Goal: Transaction & Acquisition: Purchase product/service

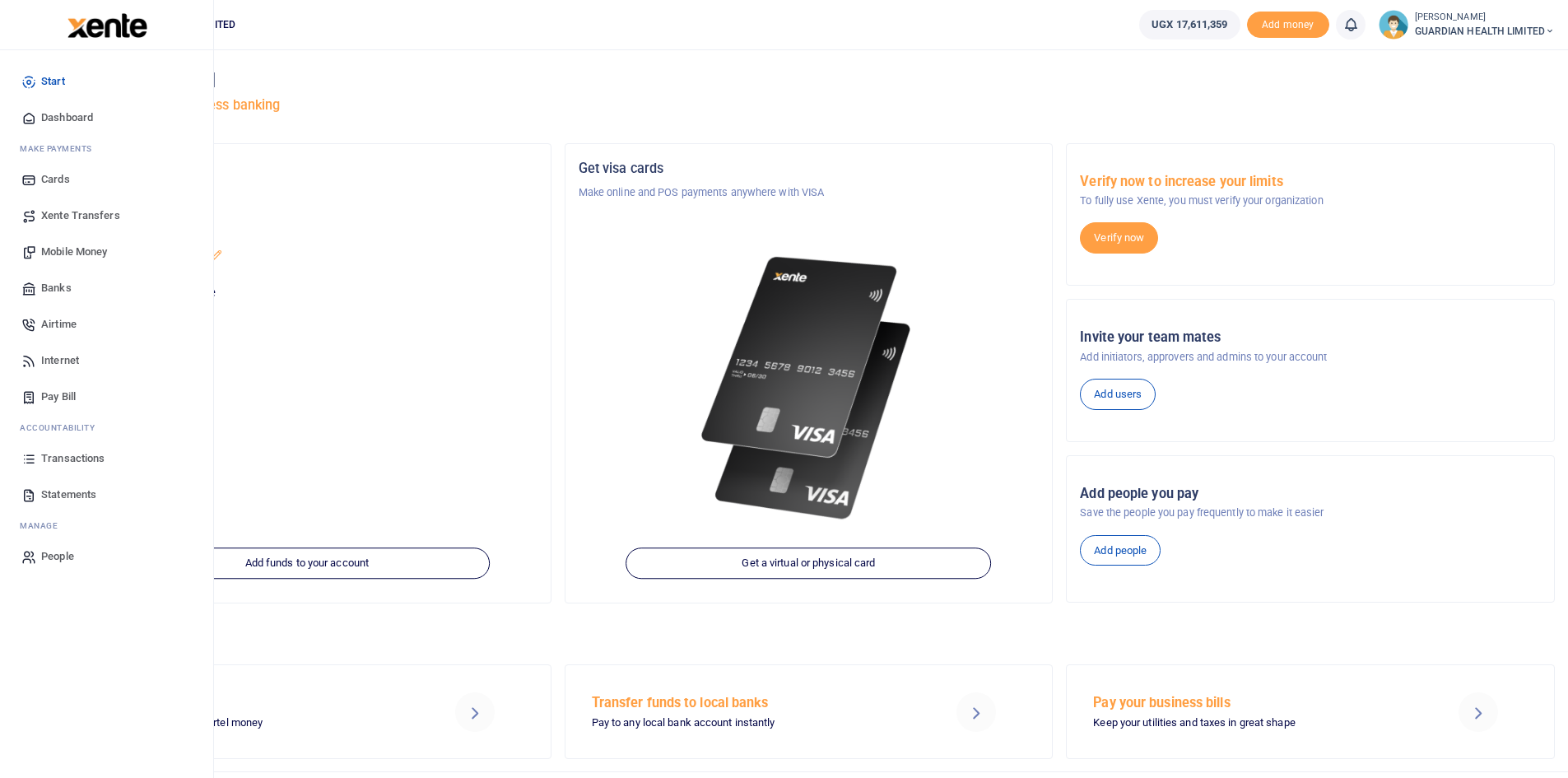
click at [94, 247] on span "Mobile Money" at bounding box center [74, 252] width 66 height 17
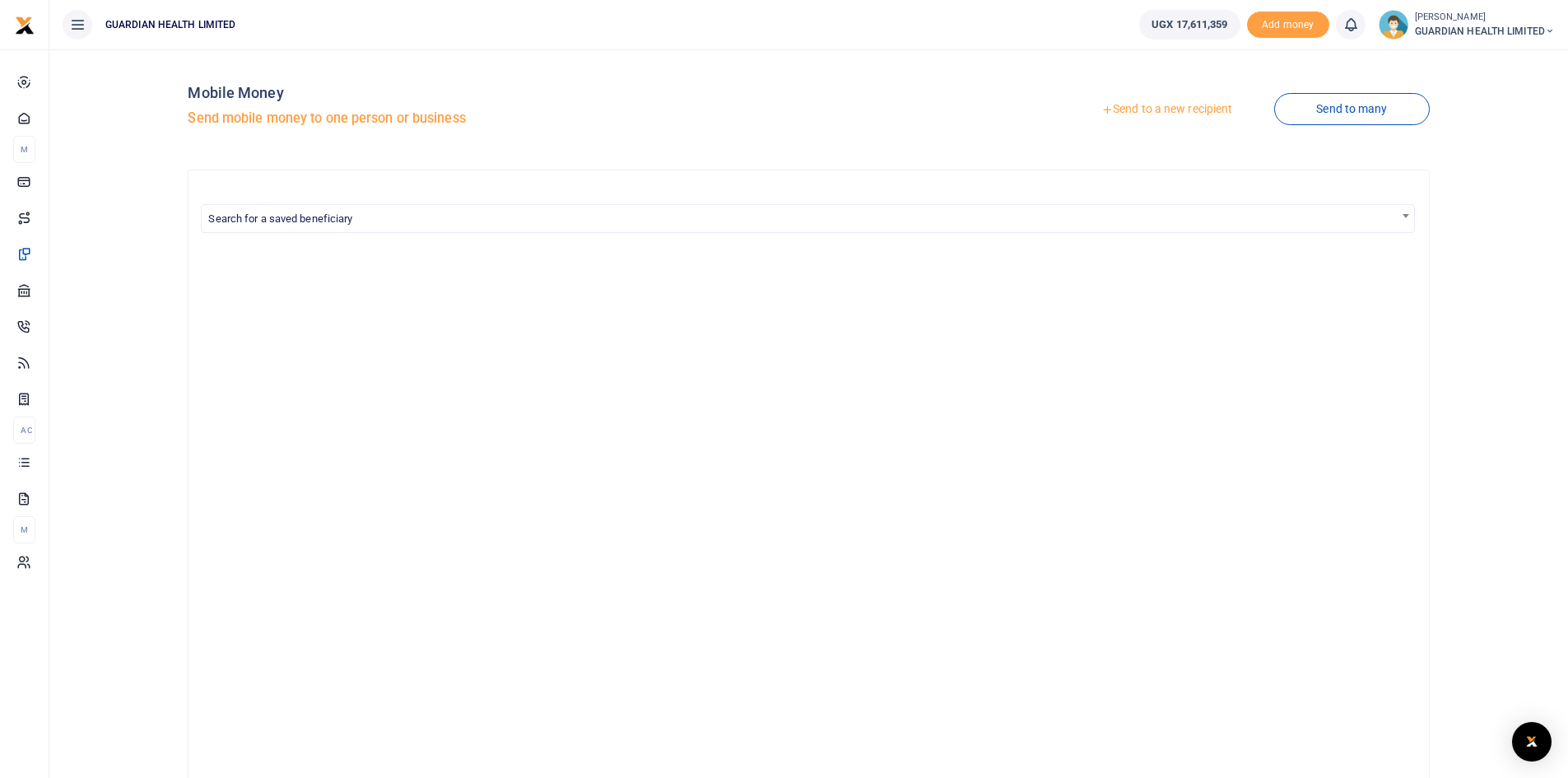
click at [1151, 114] on link "Send to a new recipient" at bounding box center [1167, 109] width 215 height 30
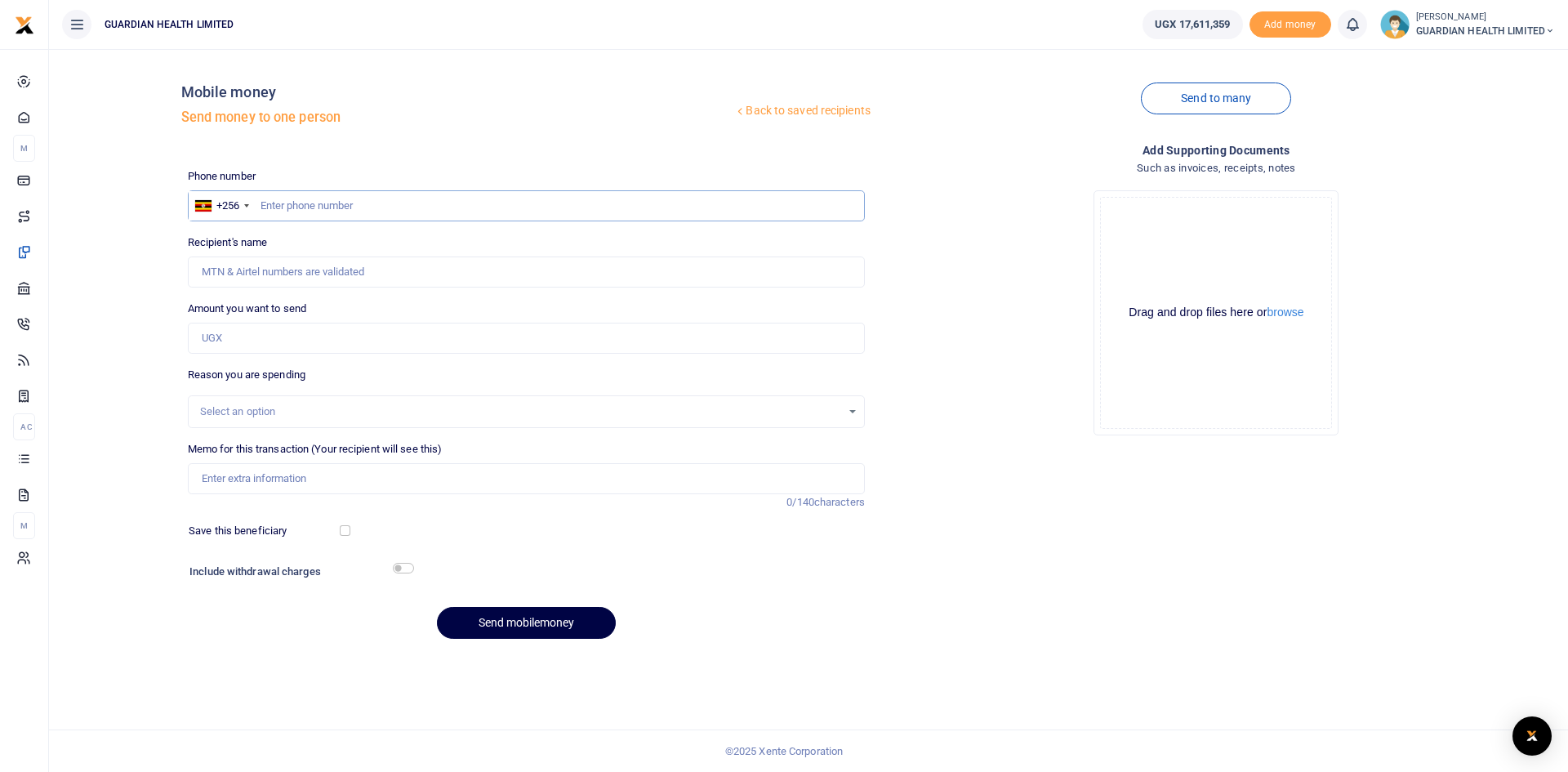
paste input "772 292 976"
click at [284, 203] on input "772 292 976" at bounding box center [526, 206] width 677 height 31
click at [283, 202] on input "772 292 976" at bounding box center [526, 206] width 677 height 31
click at [300, 205] on input "772292 976" at bounding box center [526, 206] width 677 height 31
type input "772292976"
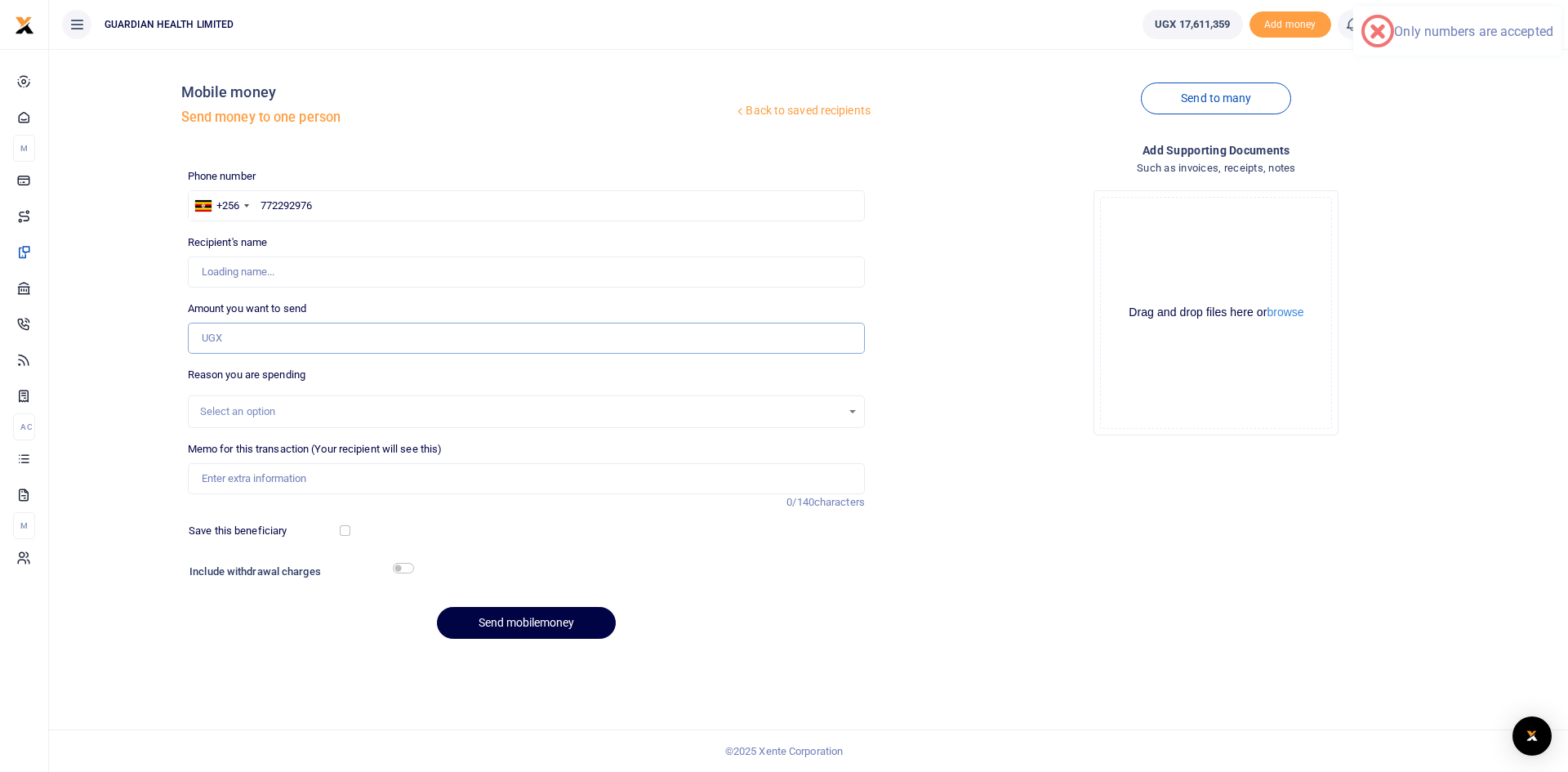
click at [267, 335] on input "Amount you want to send" at bounding box center [526, 339] width 677 height 31
type input "Tadeo Mayanja Lutamaguzi"
type input "300,000"
click at [246, 479] on input "Memo for this transaction (Your recipient will see this)" at bounding box center [526, 478] width 677 height 31
paste input "Rutva Transport"
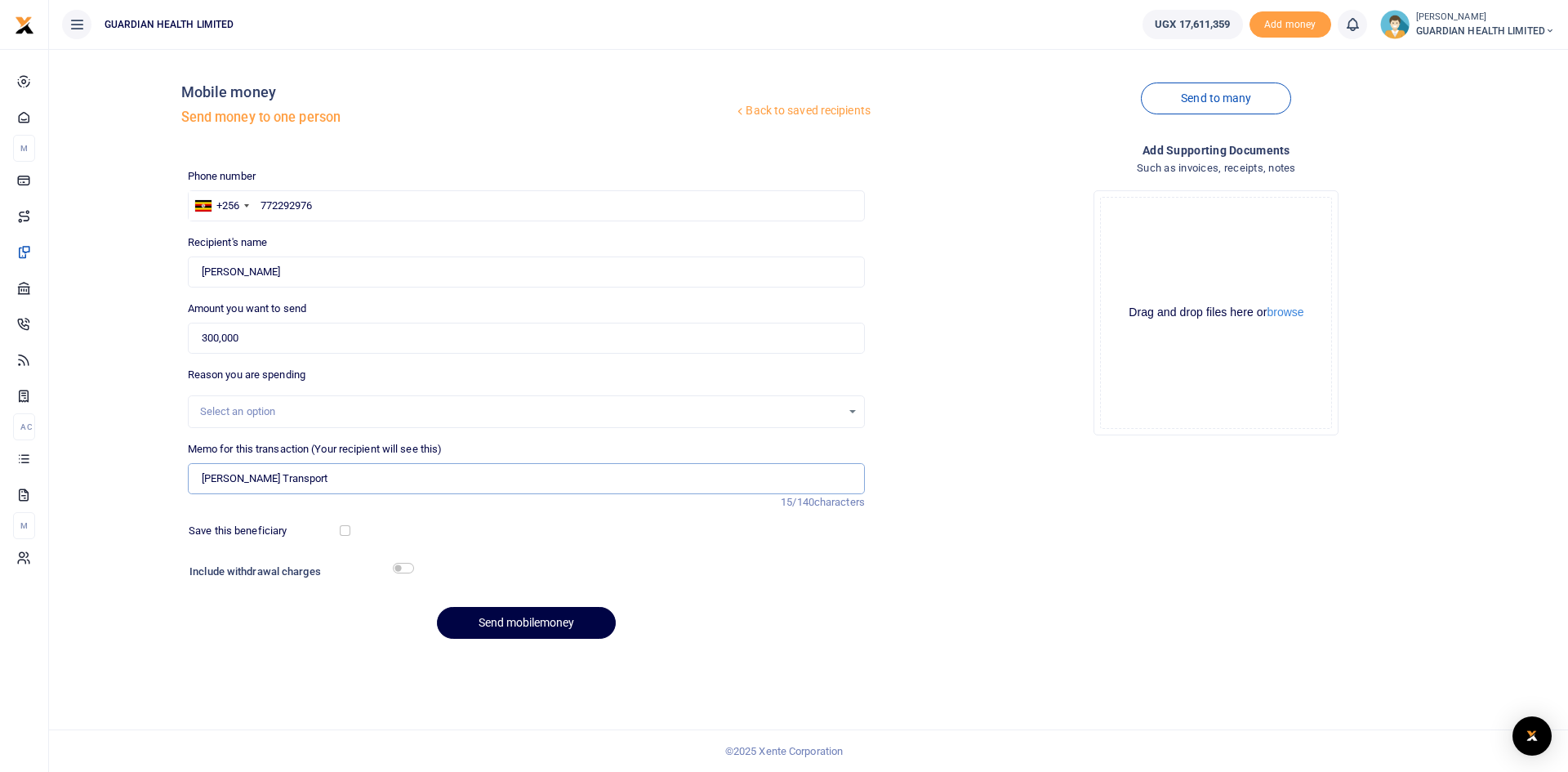
click at [289, 477] on input "Rutva Transport" at bounding box center [526, 478] width 677 height 31
type input "Rutva Transport"
click at [343, 530] on input "checkbox" at bounding box center [345, 531] width 10 height 10
checkbox input "true"
click at [403, 569] on input "checkbox" at bounding box center [404, 568] width 21 height 10
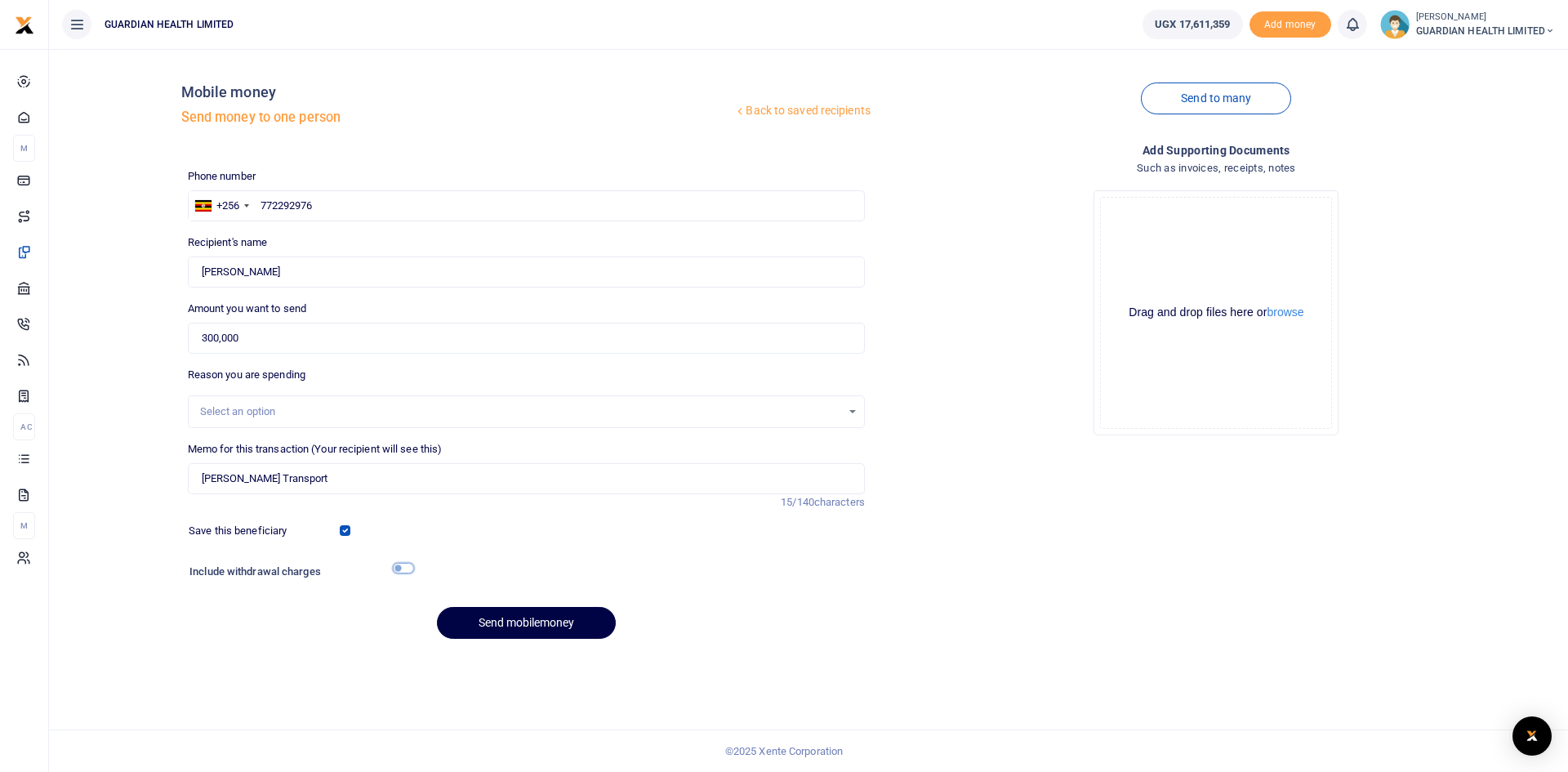
checkbox input "true"
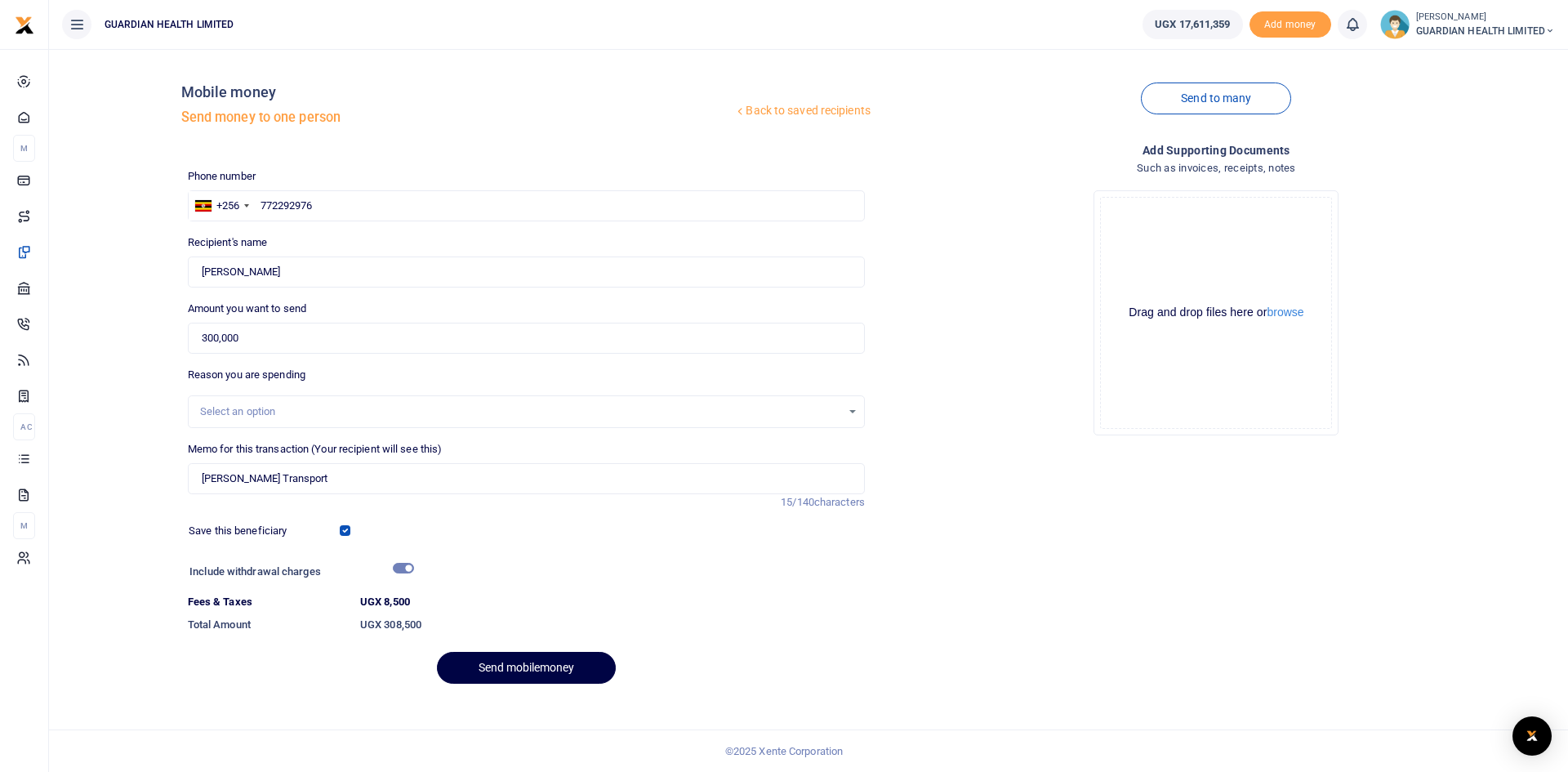
click at [263, 405] on div "Select an option" at bounding box center [521, 412] width 642 height 16
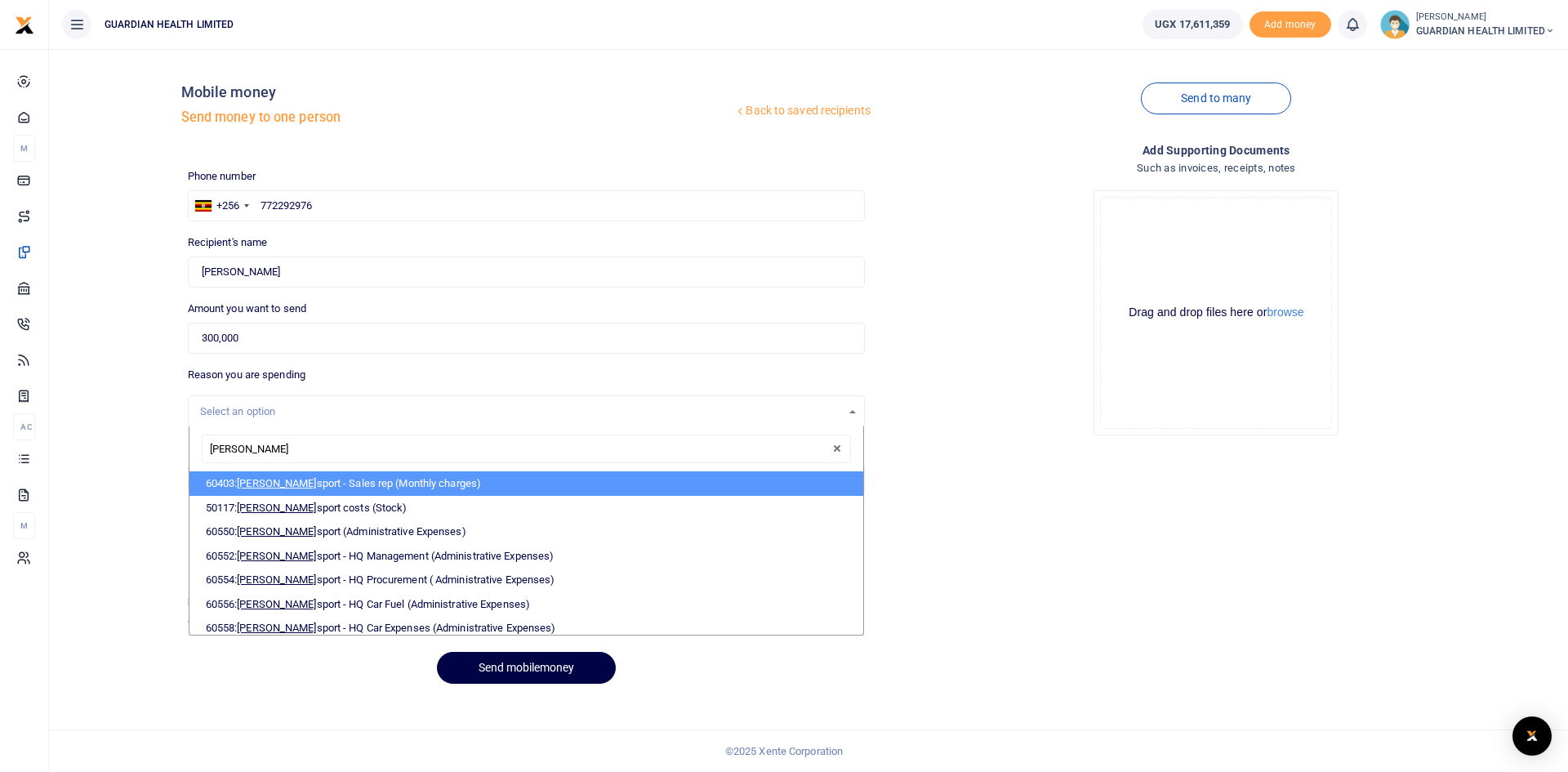
type input "trans"
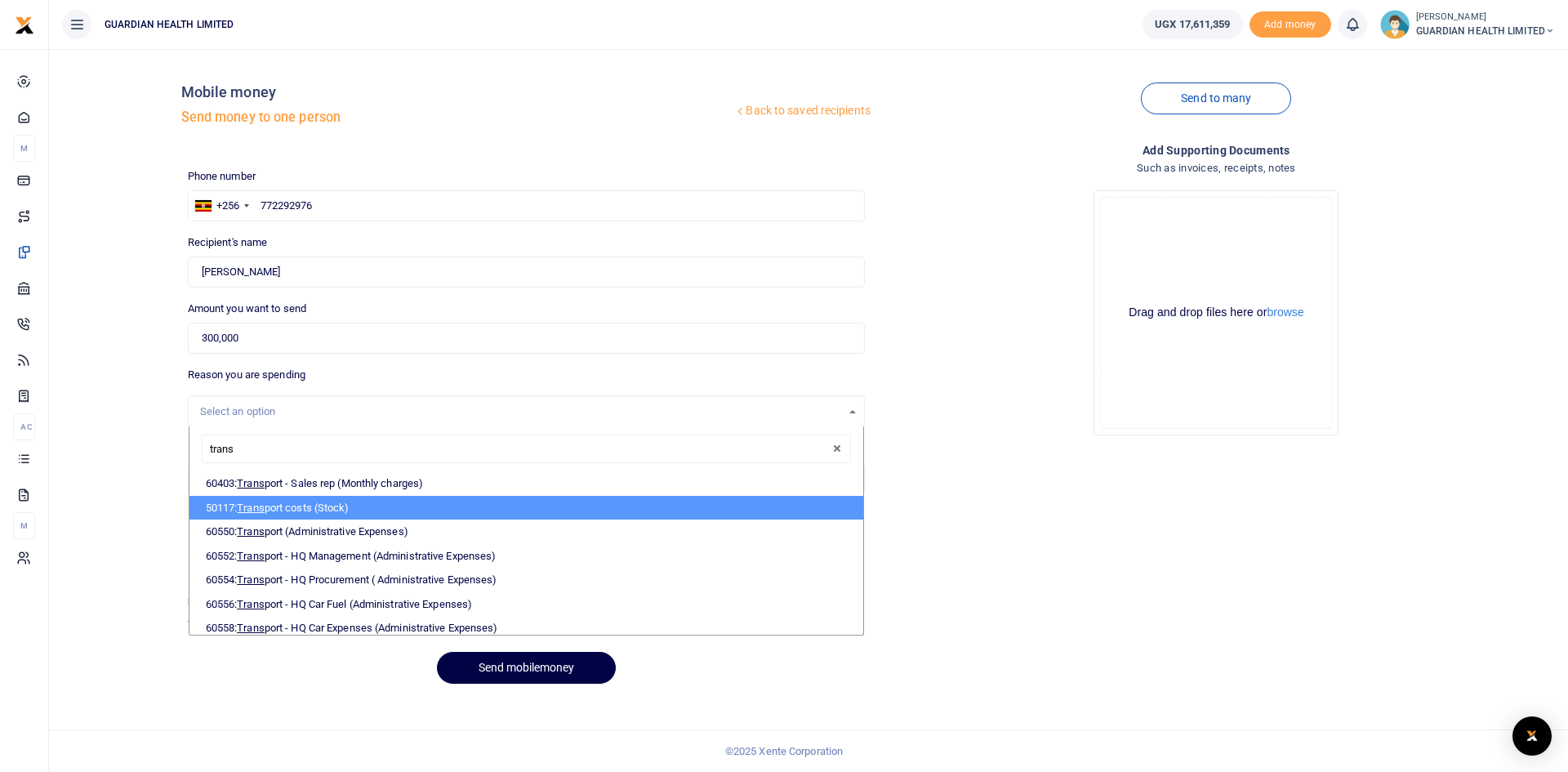
click at [301, 508] on li "50117: Trans port costs (Stock)" at bounding box center [526, 508] width 674 height 24
select select "5403"
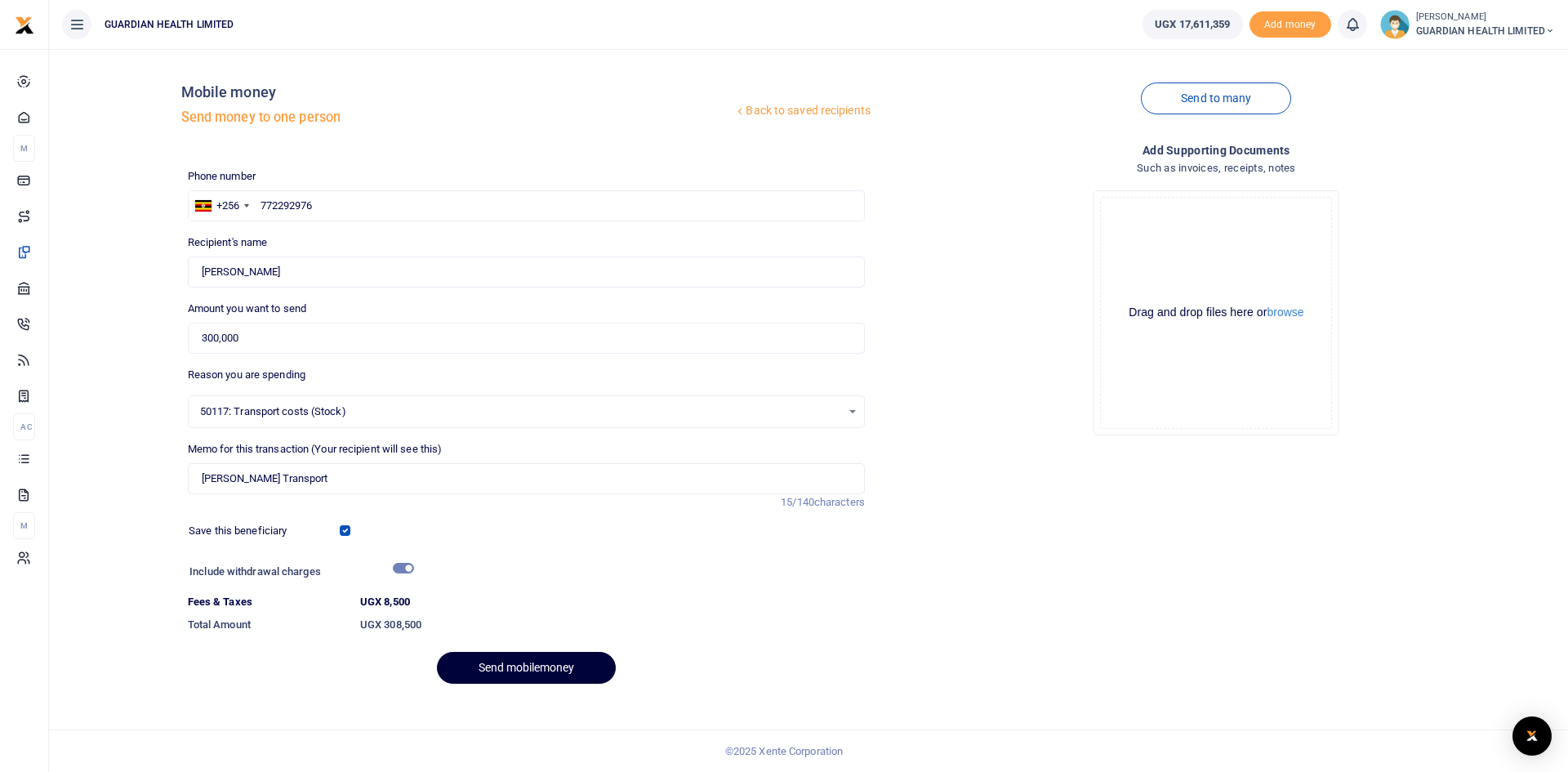
click at [502, 676] on button "Send mobilemoney" at bounding box center [526, 668] width 179 height 32
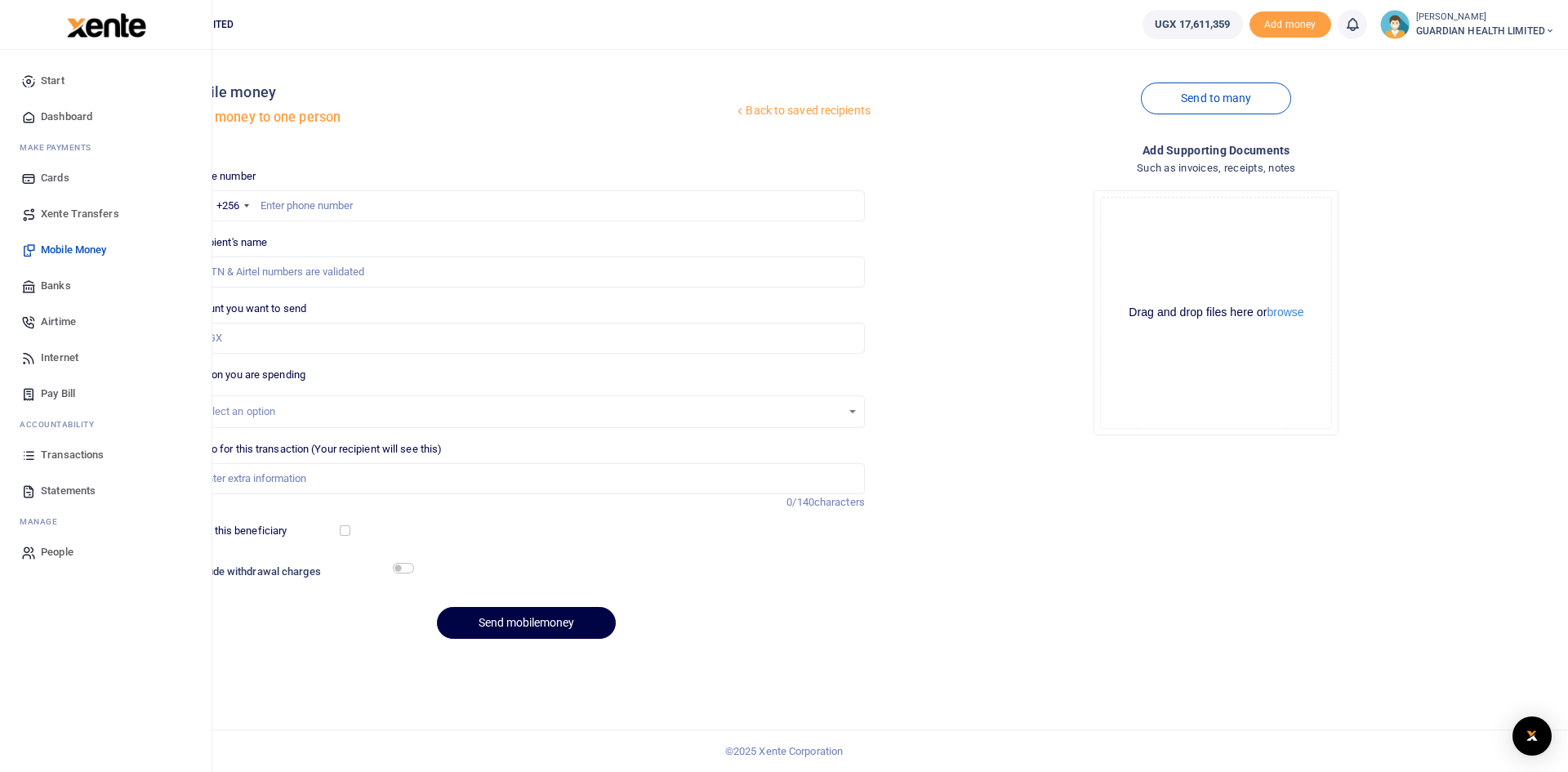
click at [76, 452] on span "Transactions" at bounding box center [72, 455] width 63 height 16
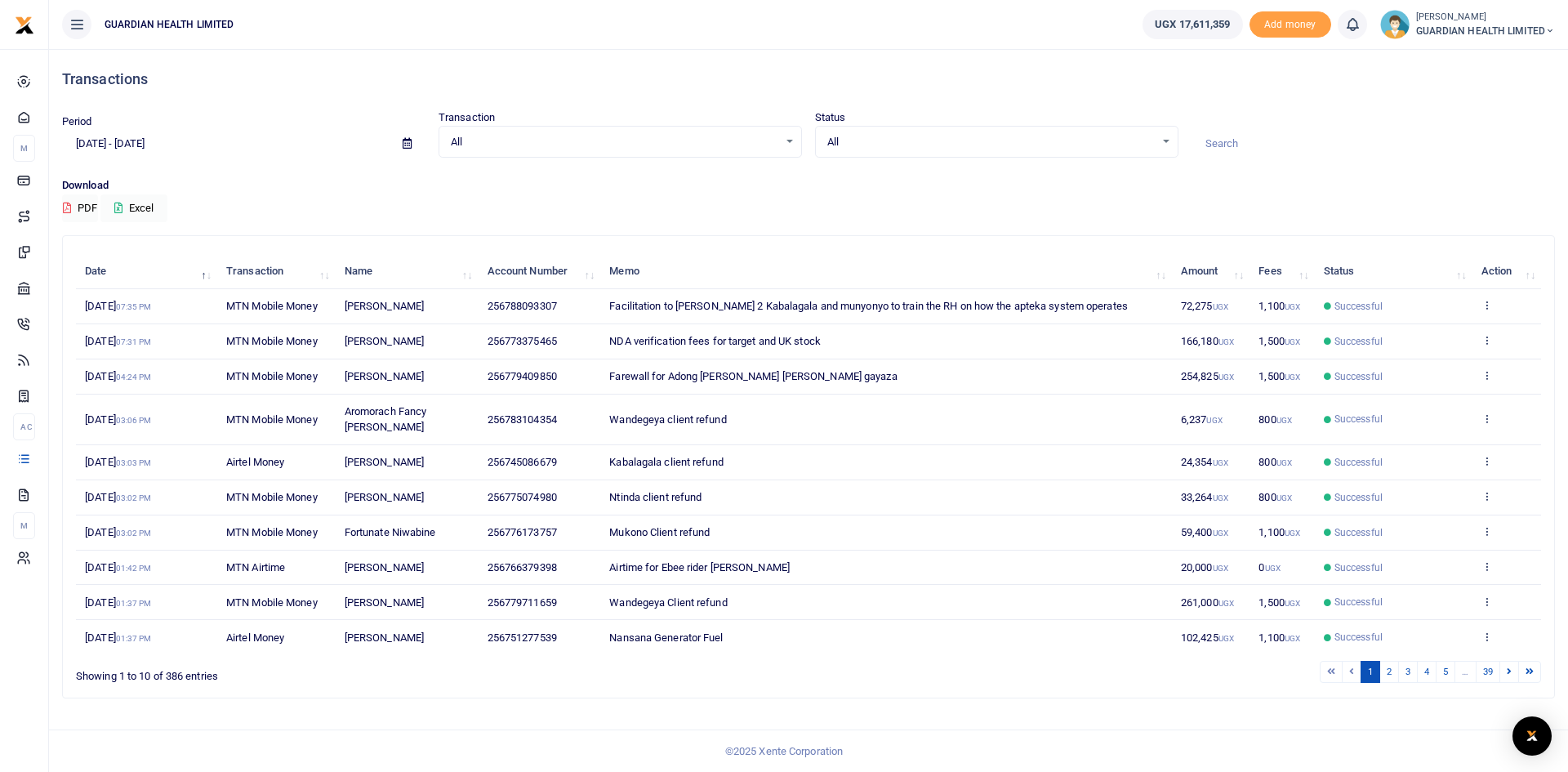
click at [407, 146] on icon at bounding box center [407, 143] width 9 height 10
click at [107, 297] on li "Last Month" at bounding box center [120, 303] width 115 height 25
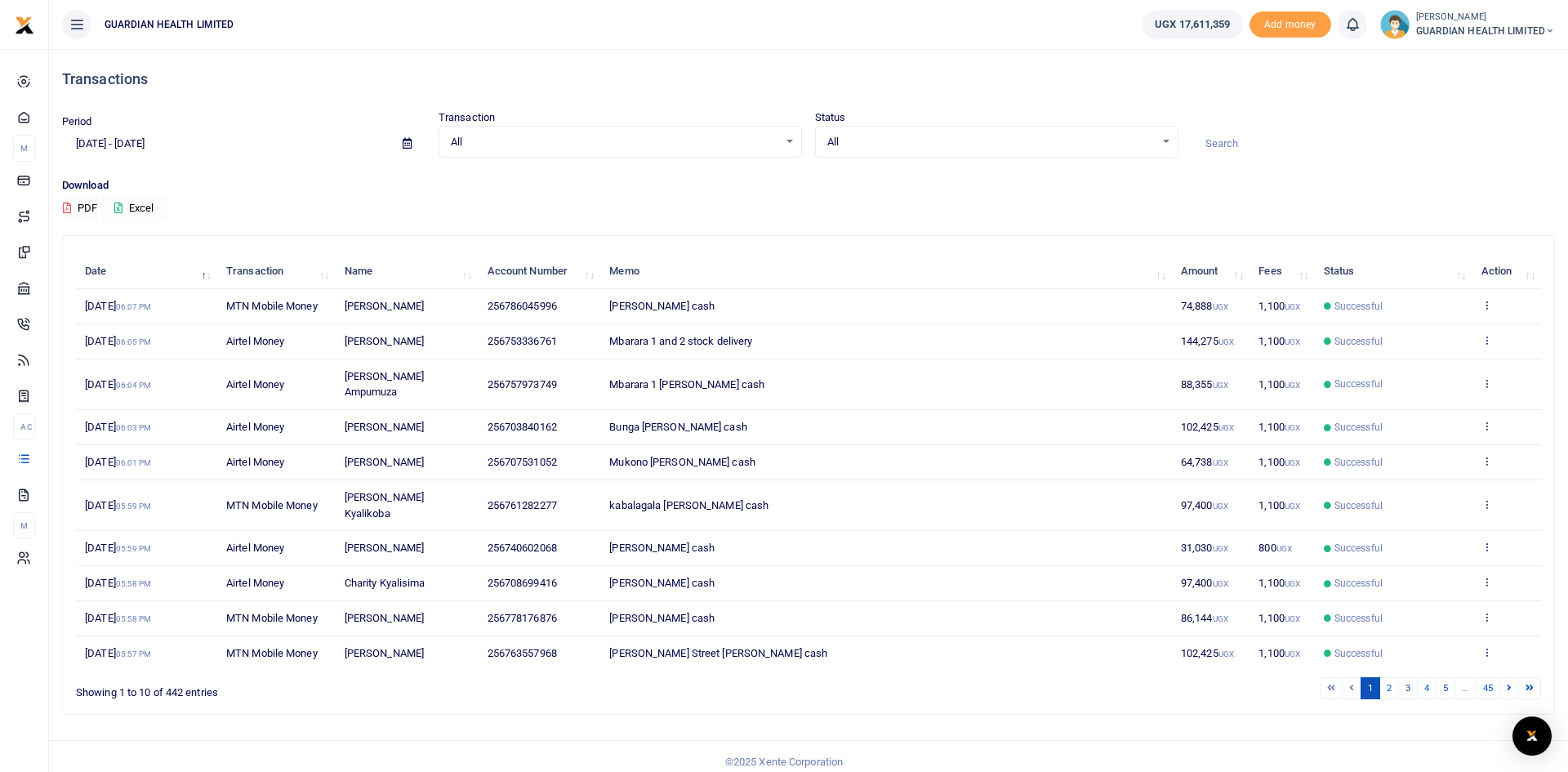
click at [127, 205] on button "Excel" at bounding box center [134, 208] width 67 height 28
click at [407, 142] on icon at bounding box center [407, 143] width 9 height 10
click at [109, 225] on li "Last 7 Days" at bounding box center [120, 227] width 115 height 25
type input "09/11/2025 - 09/17/2025"
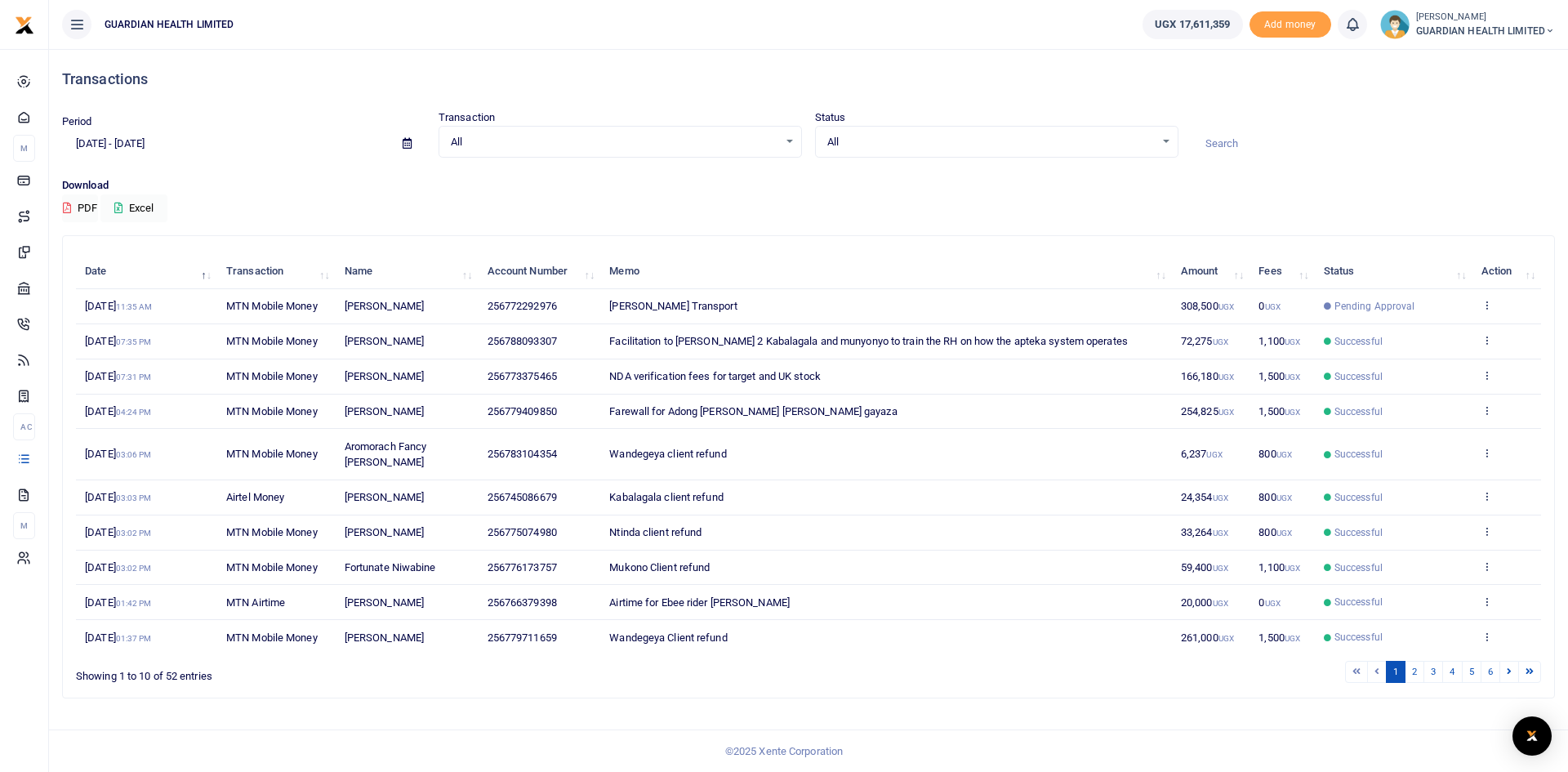
click at [408, 146] on icon at bounding box center [407, 143] width 9 height 10
click at [394, 210] on div "Download PDF Excel" at bounding box center [809, 200] width 1493 height 45
click at [129, 205] on button "Excel" at bounding box center [134, 208] width 67 height 28
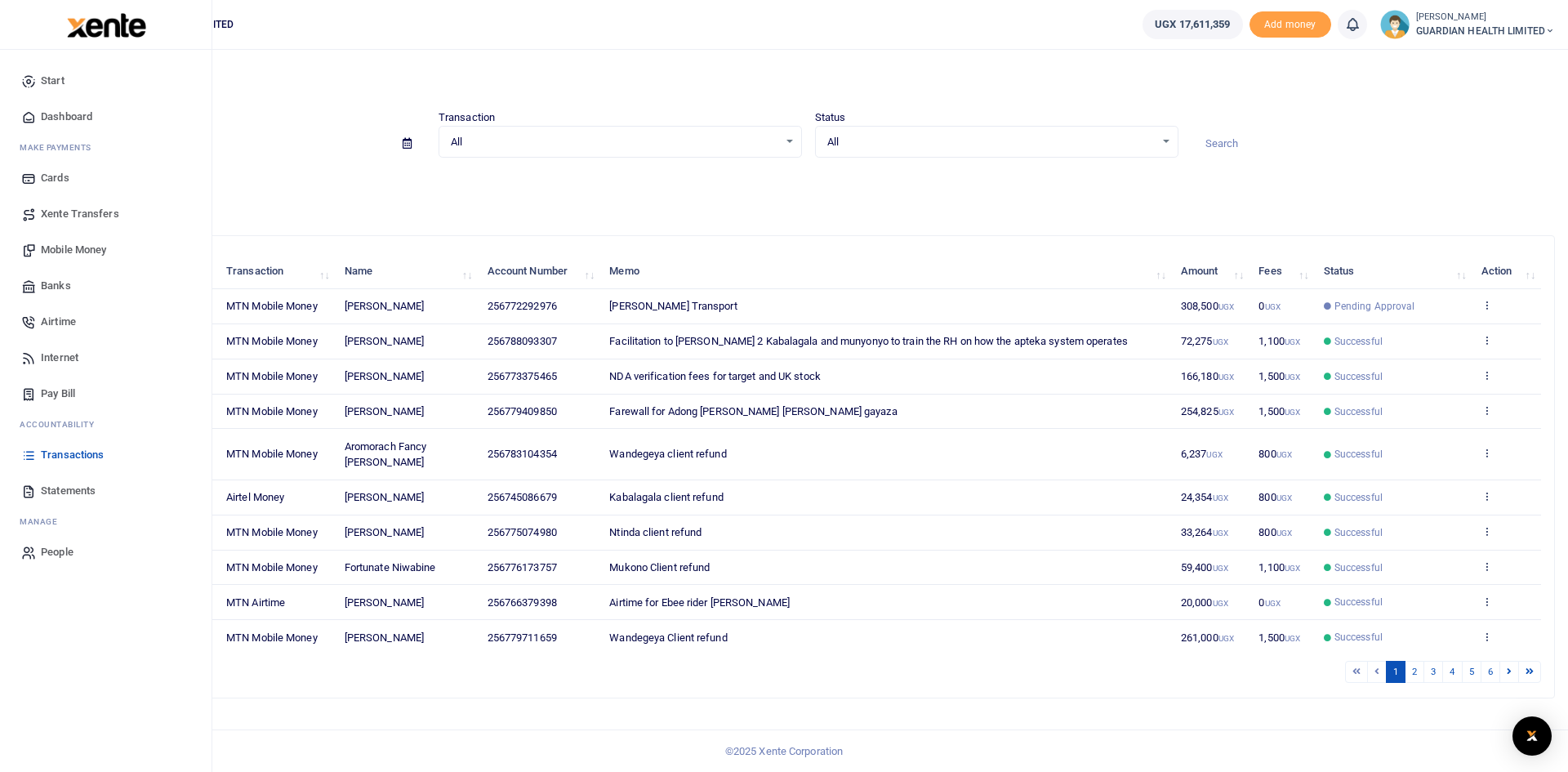
click at [63, 491] on span "Statements" at bounding box center [68, 491] width 55 height 16
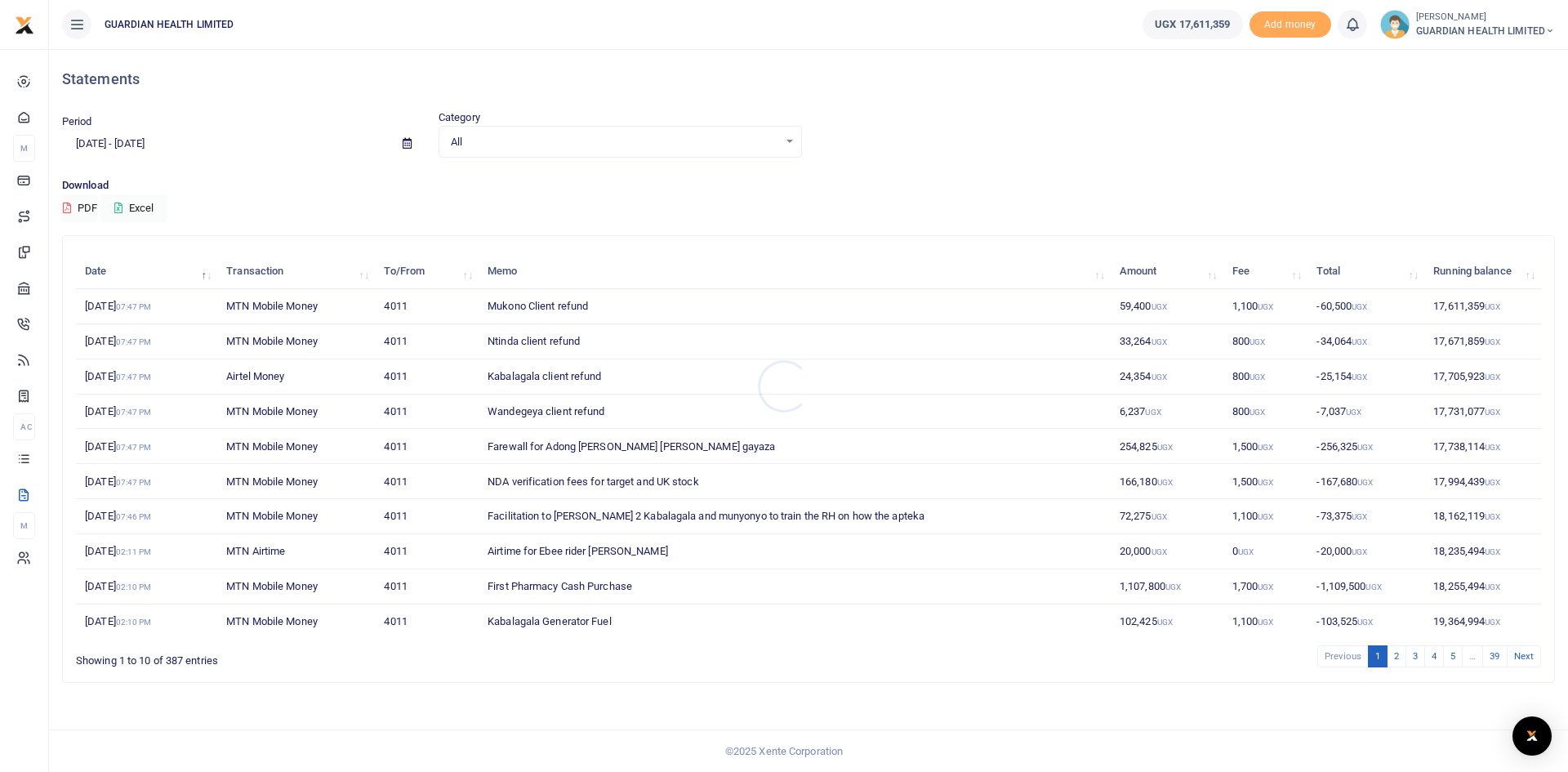
click at [139, 208] on div at bounding box center [784, 386] width 1568 height 772
click at [410, 142] on icon at bounding box center [407, 143] width 9 height 10
click at [115, 291] on li "Last Month" at bounding box center [120, 303] width 115 height 25
type input "08/01/2025 - 08/31/2025"
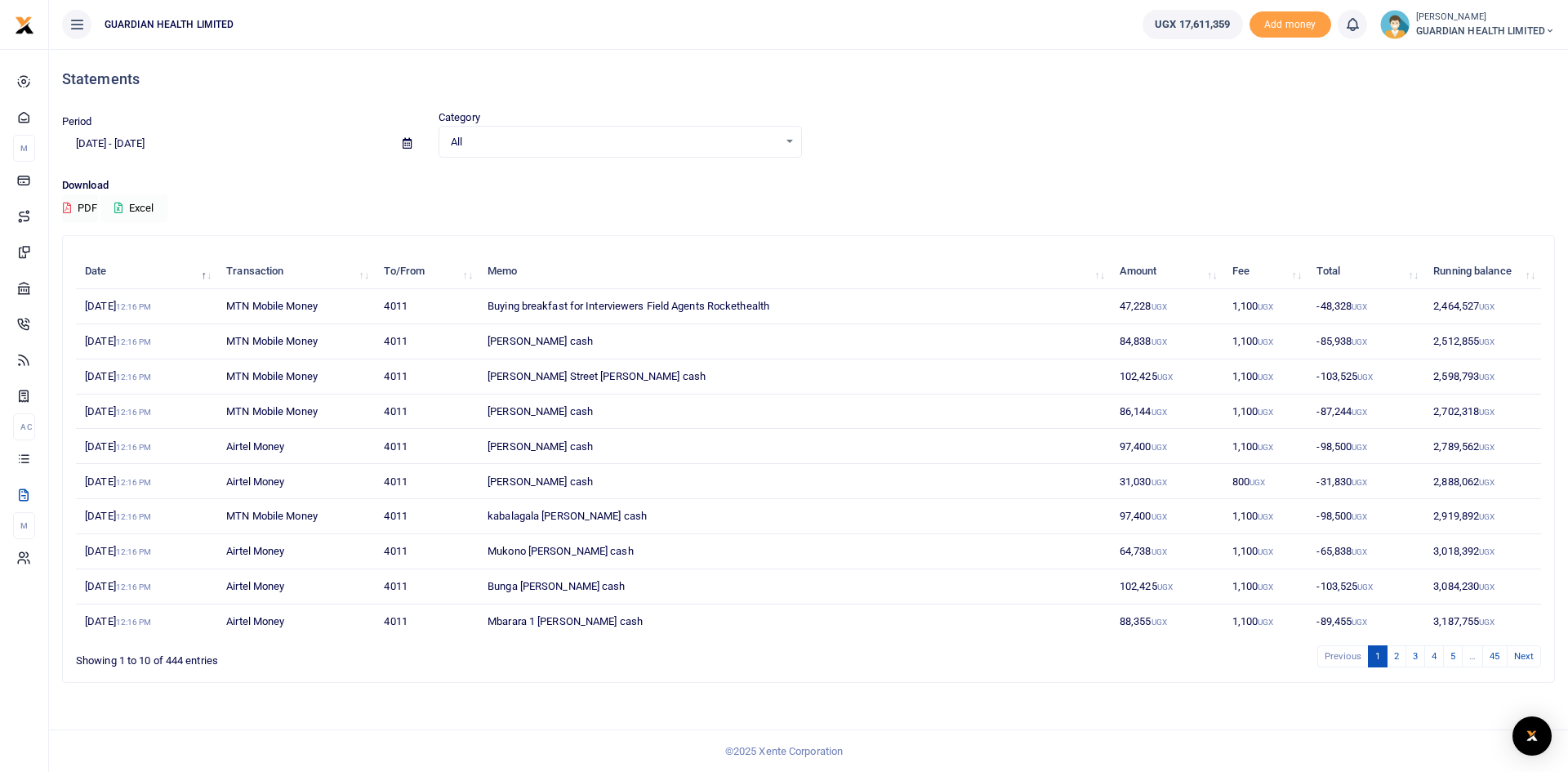
click at [127, 206] on button "Excel" at bounding box center [134, 208] width 67 height 28
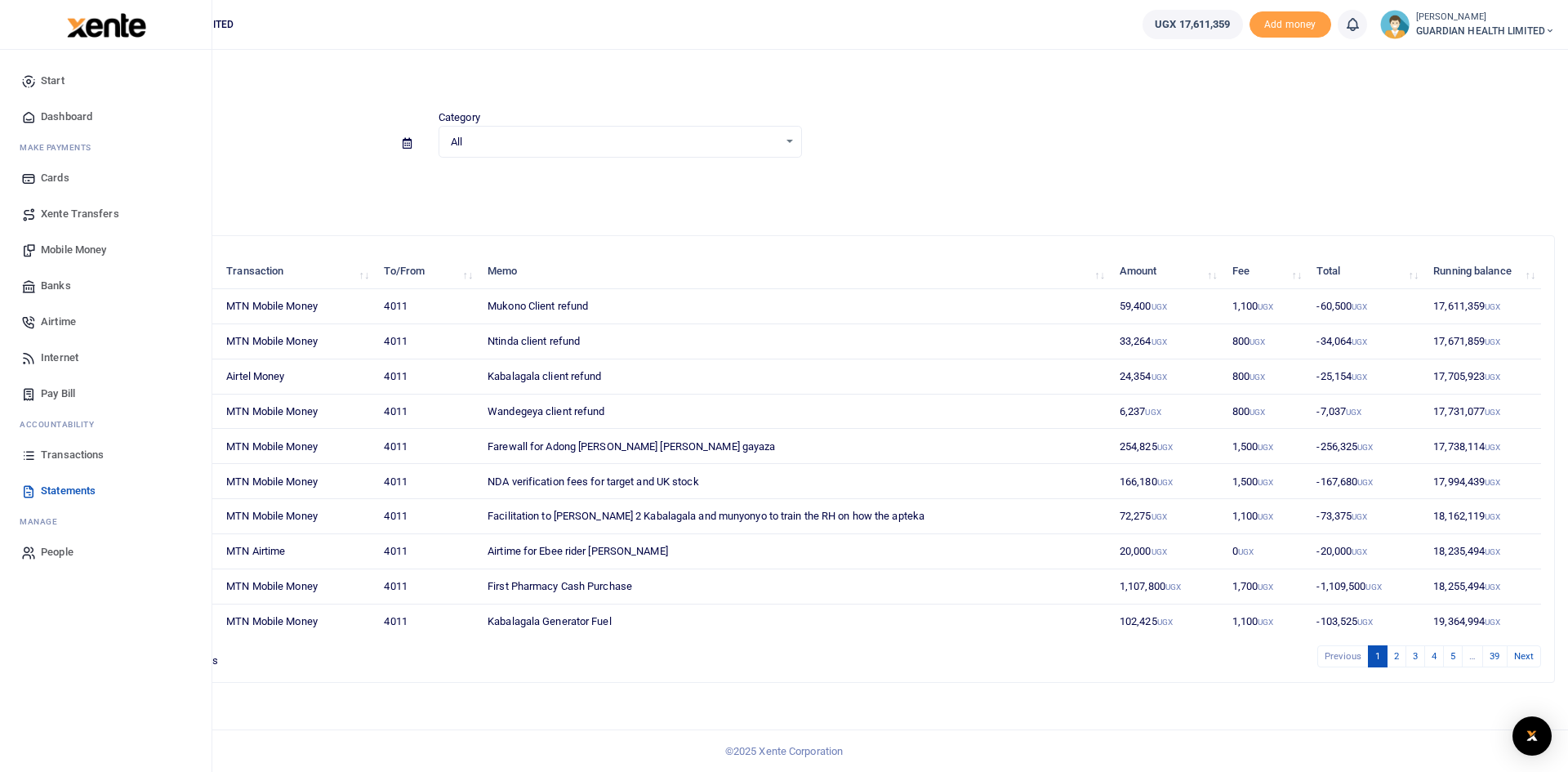
click at [79, 115] on span "Dashboard" at bounding box center [66, 116] width 51 height 16
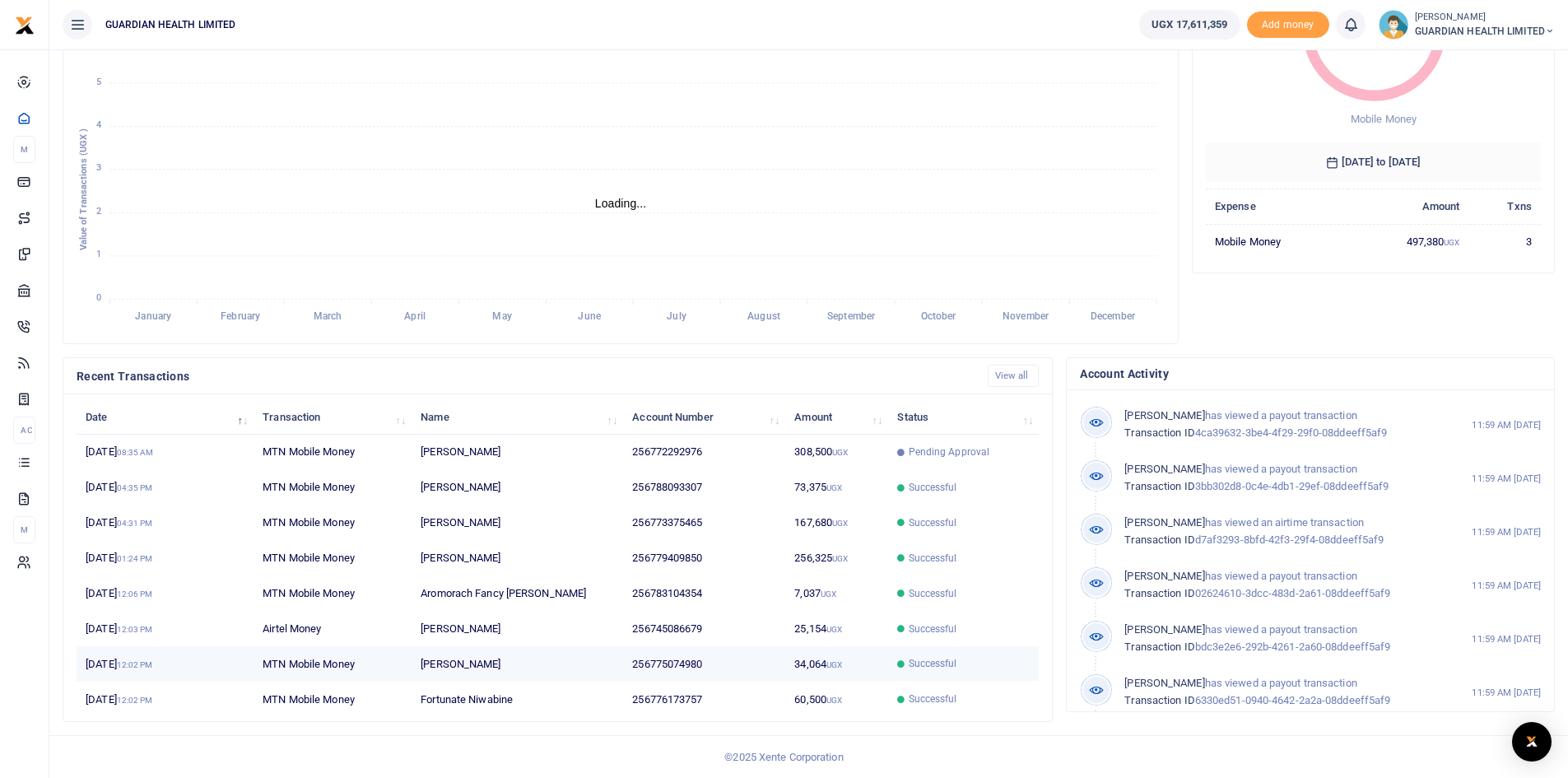
scroll to position [13, 13]
